Goal: Navigation & Orientation: Find specific page/section

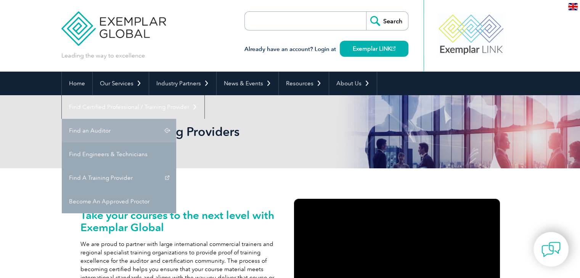
click at [176, 119] on link "Find an Auditor" at bounding box center [119, 131] width 114 height 24
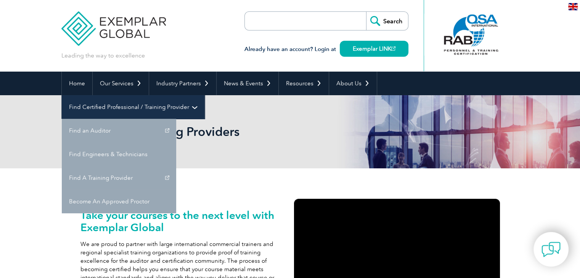
click at [204, 95] on link "Find Certified Professional / Training Provider" at bounding box center [133, 107] width 143 height 24
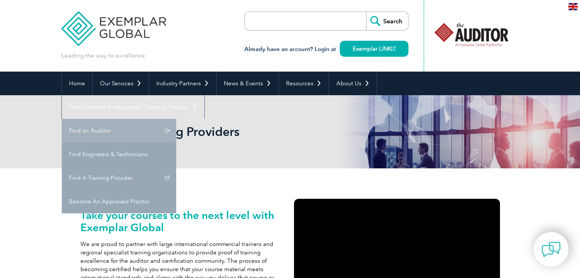
click at [176, 119] on link "Find an Auditor" at bounding box center [119, 131] width 114 height 24
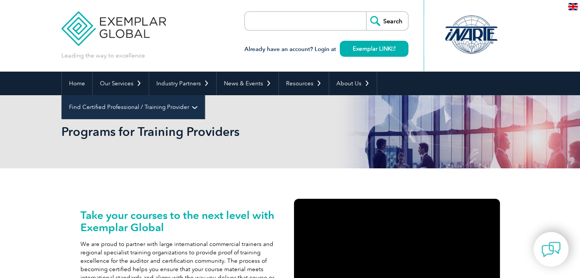
click at [204, 95] on link "Find Certified Professional / Training Provider" at bounding box center [133, 107] width 143 height 24
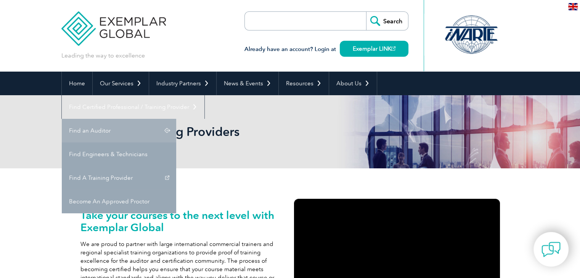
click at [176, 119] on link "Find an Auditor" at bounding box center [119, 131] width 114 height 24
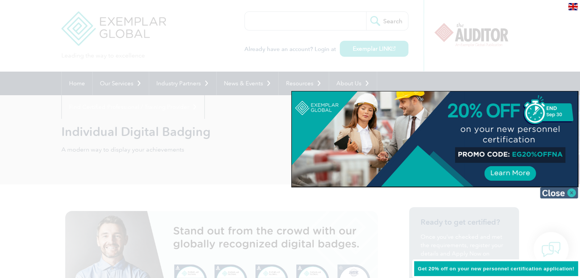
click at [547, 193] on img at bounding box center [559, 192] width 38 height 11
